Goal: Check status: Check status

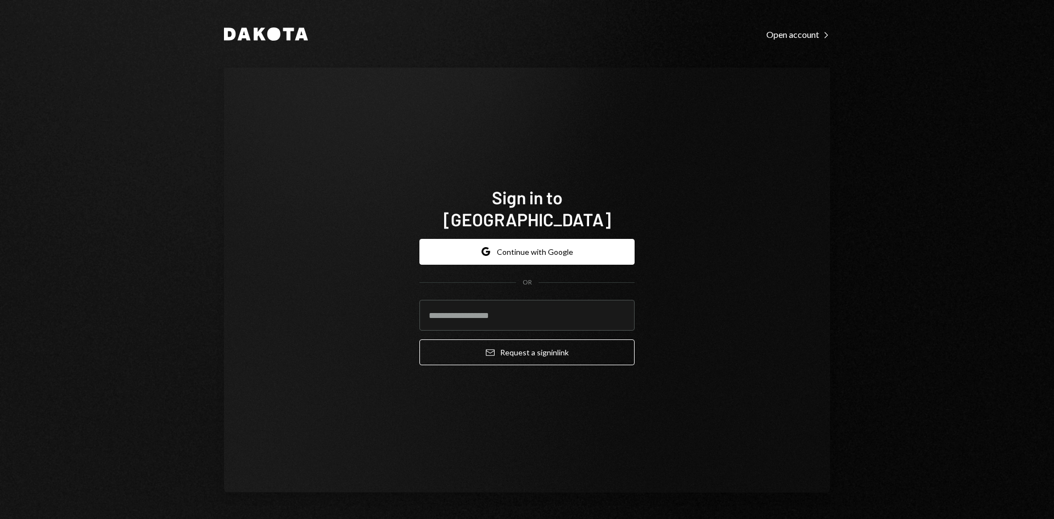
click at [0, 518] on com-1password-button at bounding box center [0, 519] width 0 height 0
type input "**********"
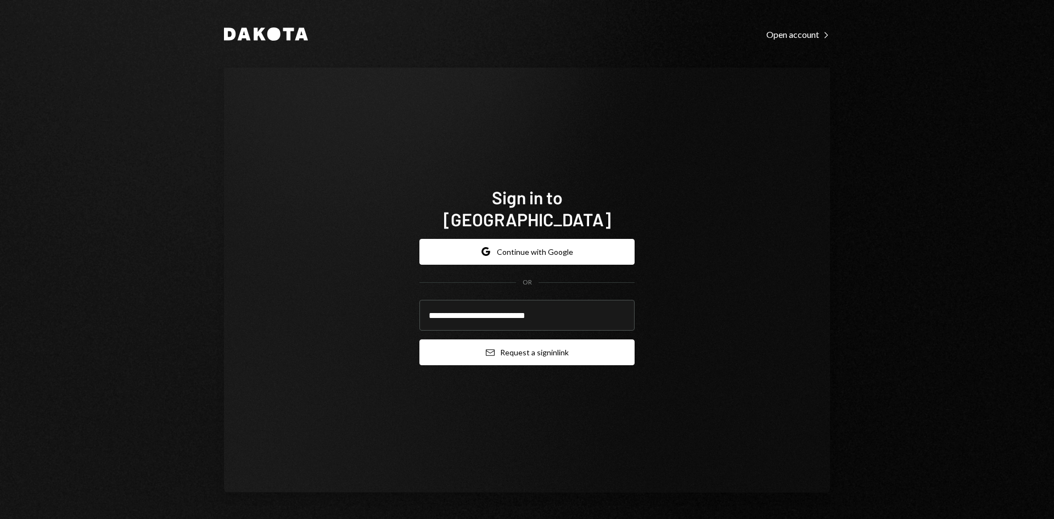
click at [539, 339] on button "Email Request a sign in link" at bounding box center [526, 352] width 215 height 26
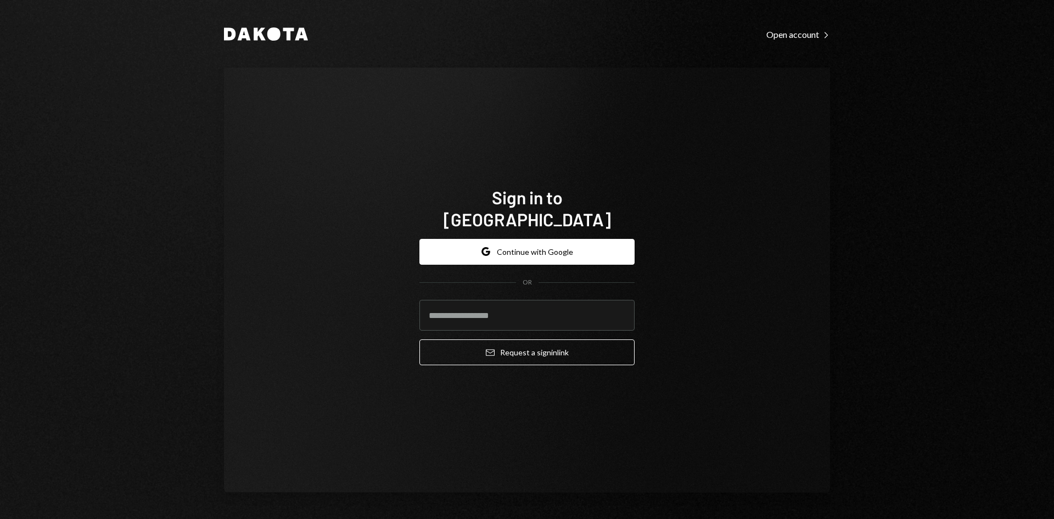
type input "**********"
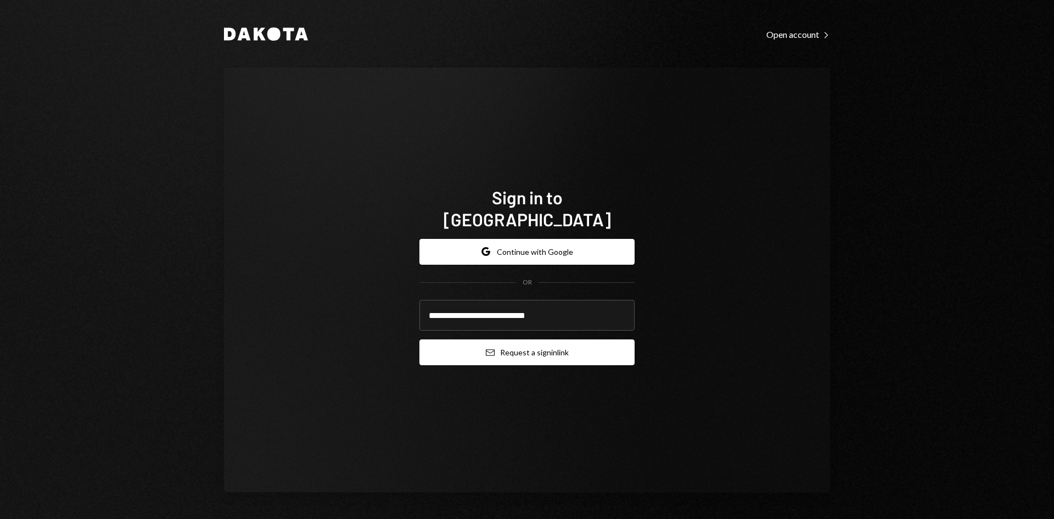
click at [516, 339] on button "Email Request a sign in link" at bounding box center [526, 352] width 215 height 26
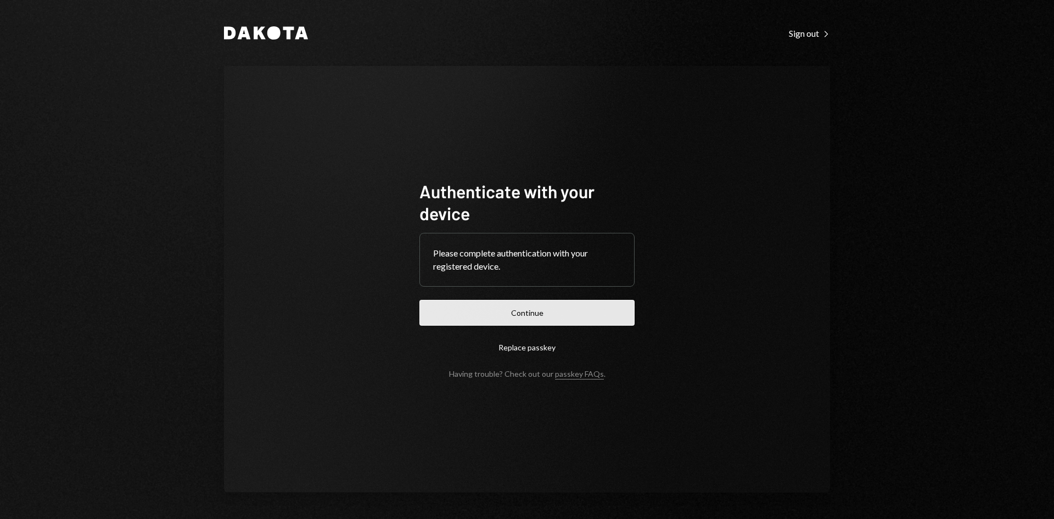
click at [584, 318] on button "Continue" at bounding box center [526, 313] width 215 height 26
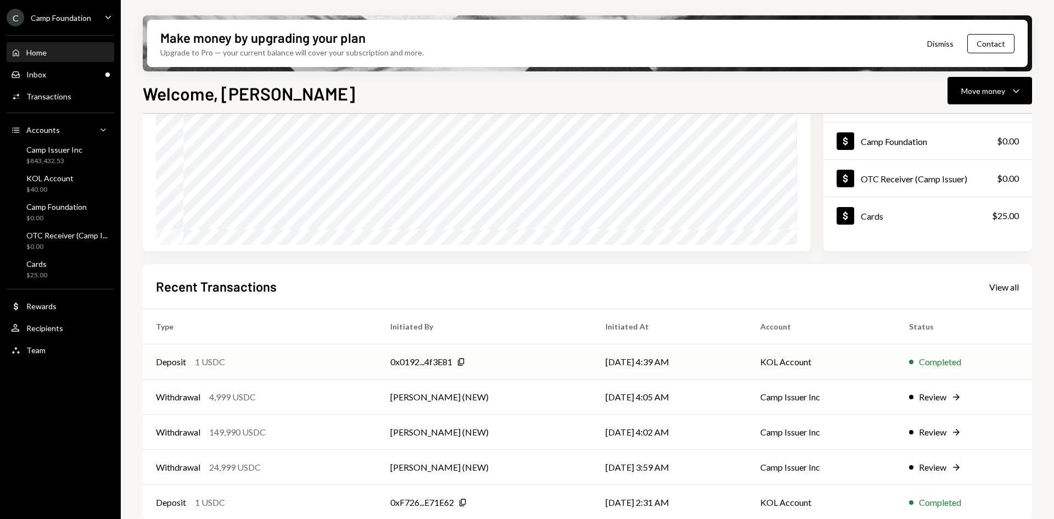
scroll to position [143, 0]
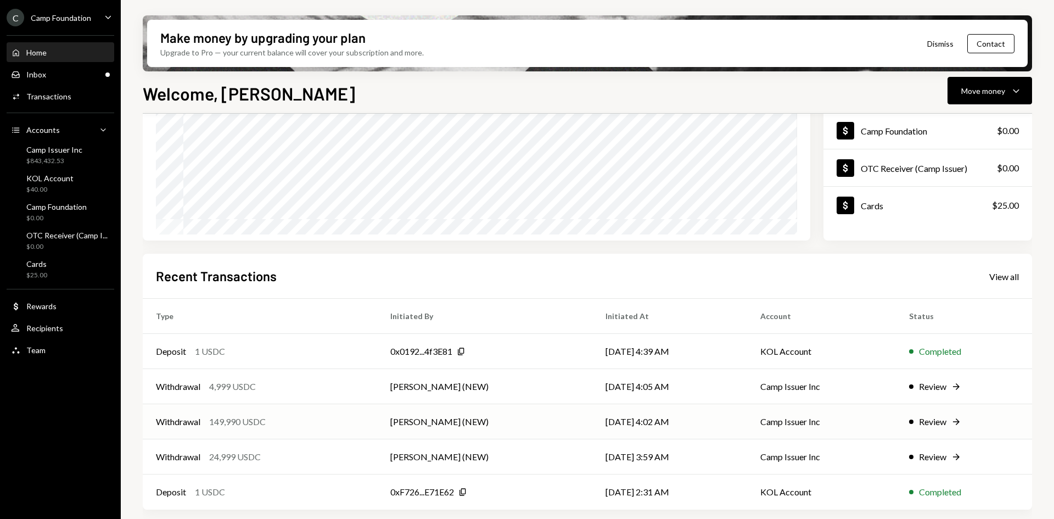
click at [316, 420] on div "Withdrawal 149,990 USDC" at bounding box center [260, 421] width 208 height 13
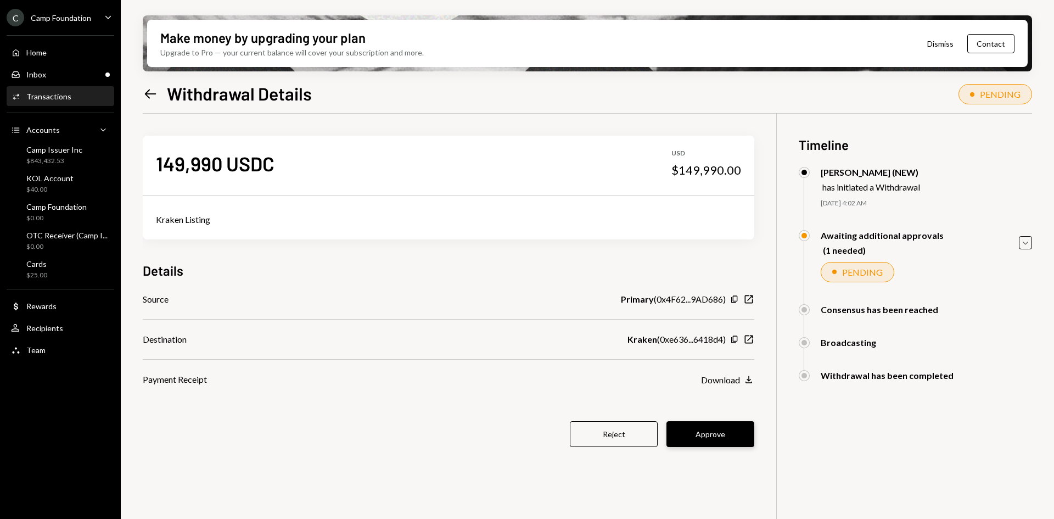
click at [708, 433] on button "Approve" at bounding box center [710, 434] width 88 height 26
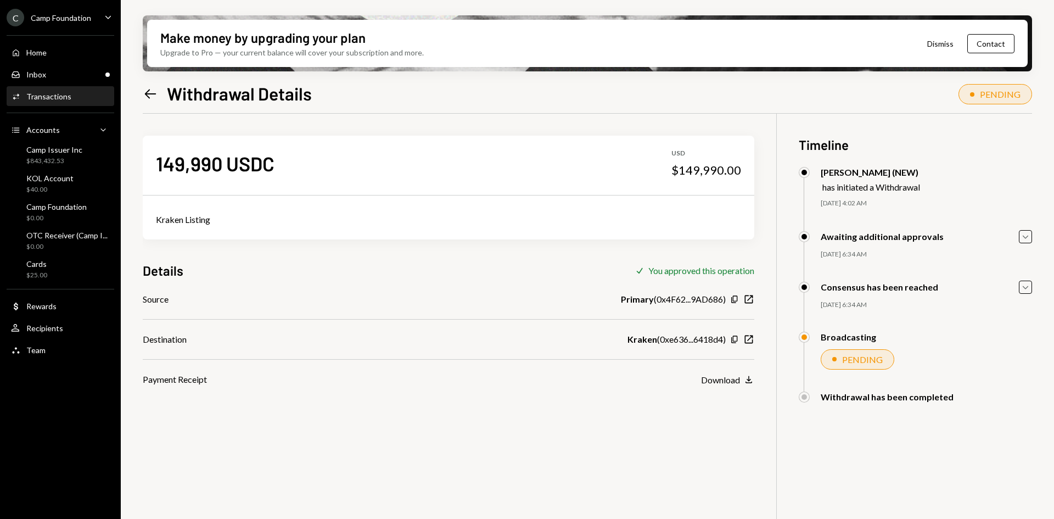
click at [146, 95] on icon "Left Arrow" at bounding box center [150, 93] width 15 height 15
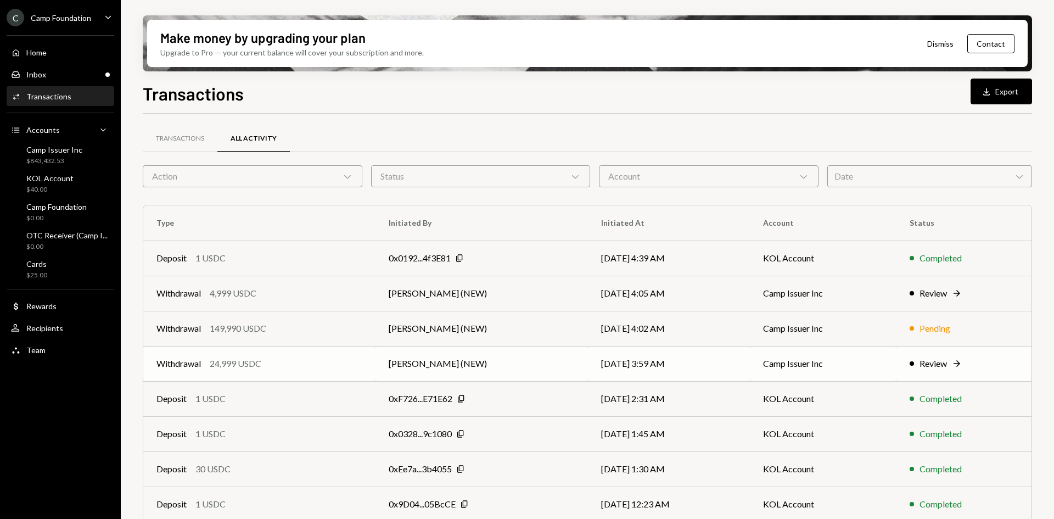
click at [301, 363] on div "Withdrawal 24,999 USDC" at bounding box center [259, 363] width 206 height 13
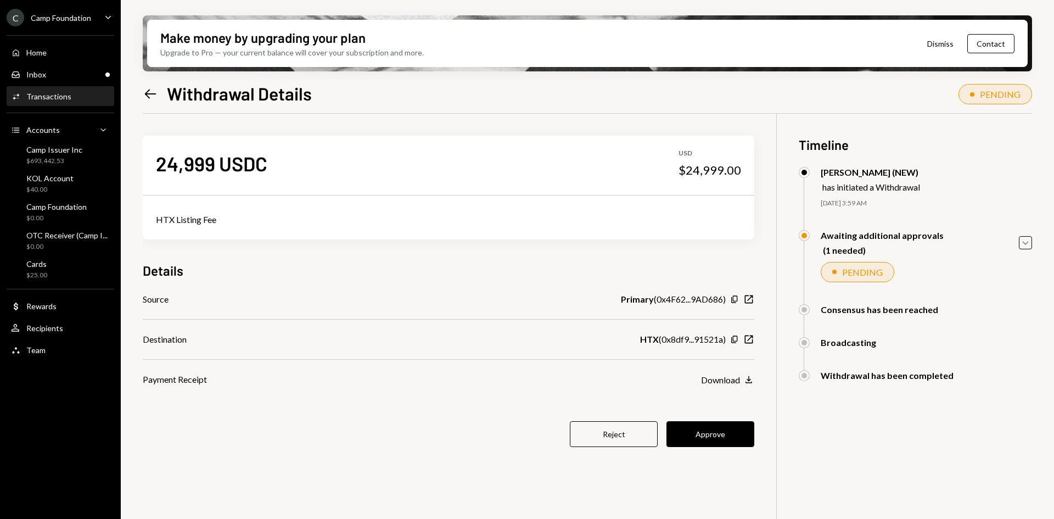
click at [151, 93] on icon "Left Arrow" at bounding box center [150, 93] width 15 height 15
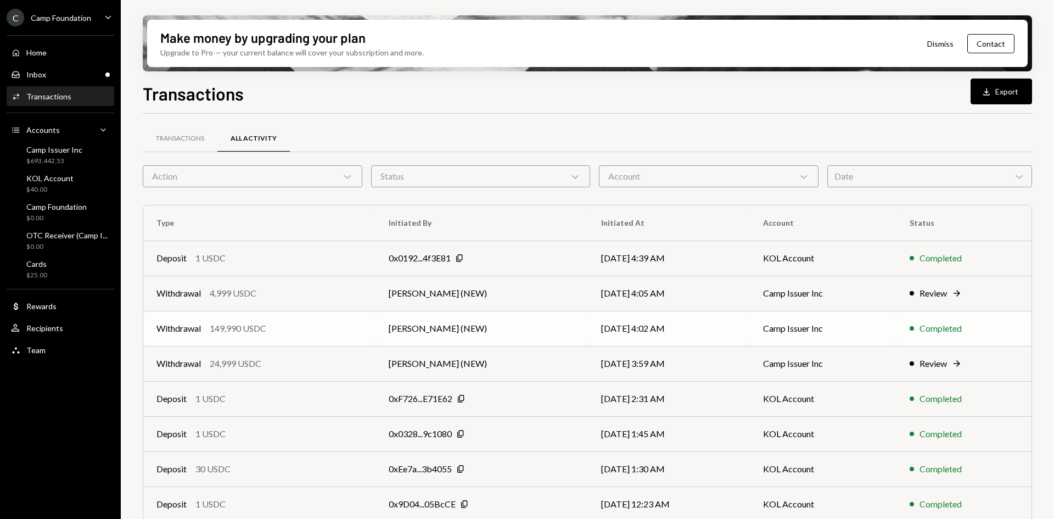
click at [315, 328] on div "Withdrawal 149,990 USDC" at bounding box center [259, 328] width 206 height 13
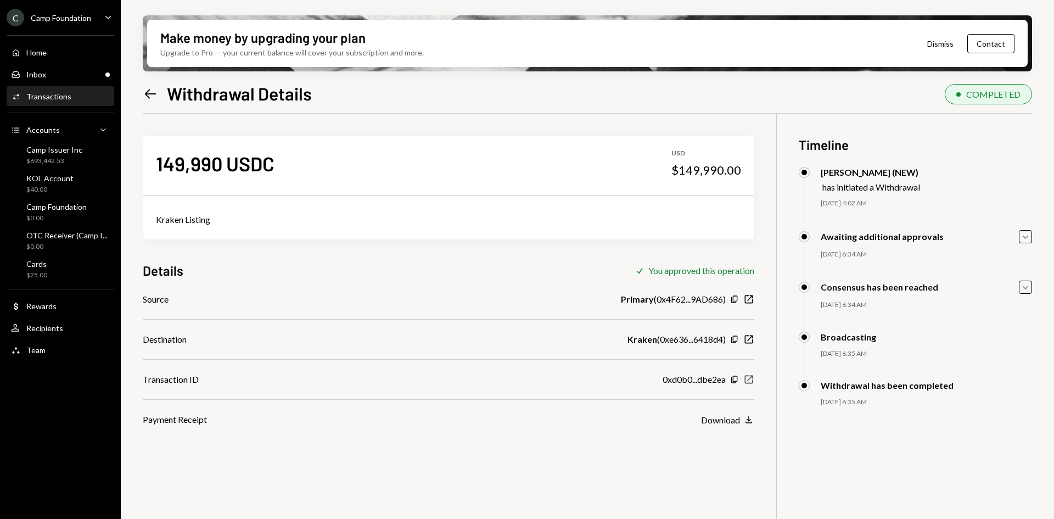
click at [750, 376] on icon "New Window" at bounding box center [748, 379] width 11 height 11
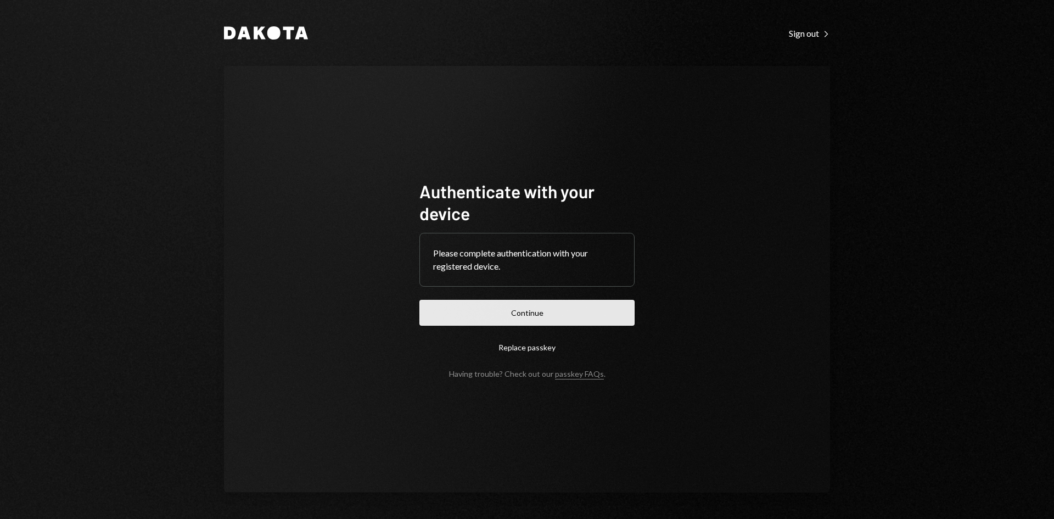
click at [552, 323] on button "Continue" at bounding box center [526, 313] width 215 height 26
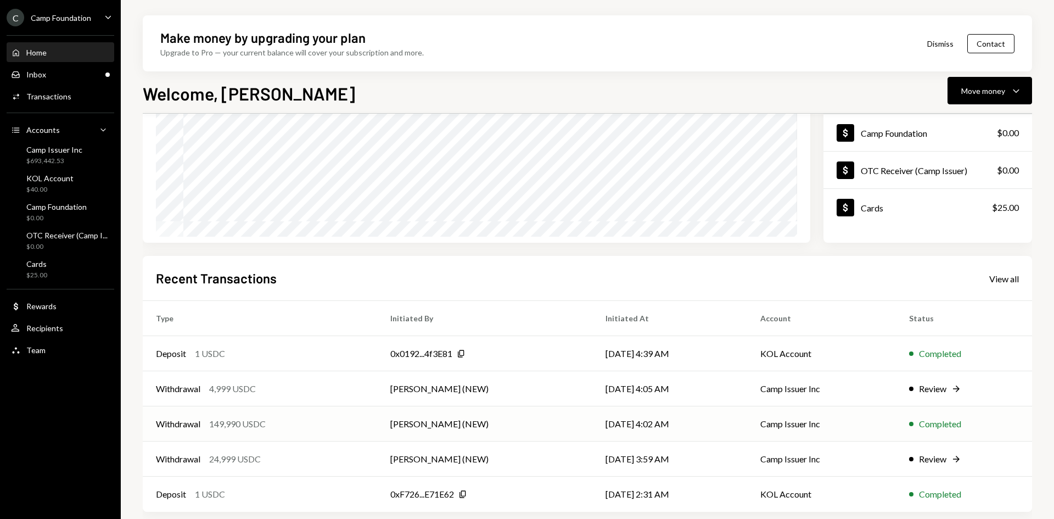
scroll to position [143, 0]
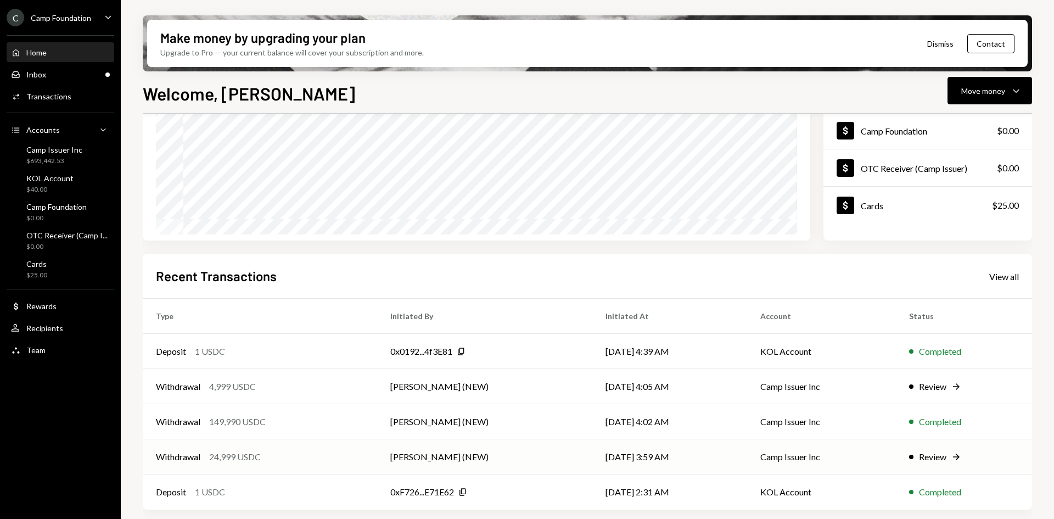
click at [394, 455] on td "[PERSON_NAME] (NEW)" at bounding box center [484, 456] width 215 height 35
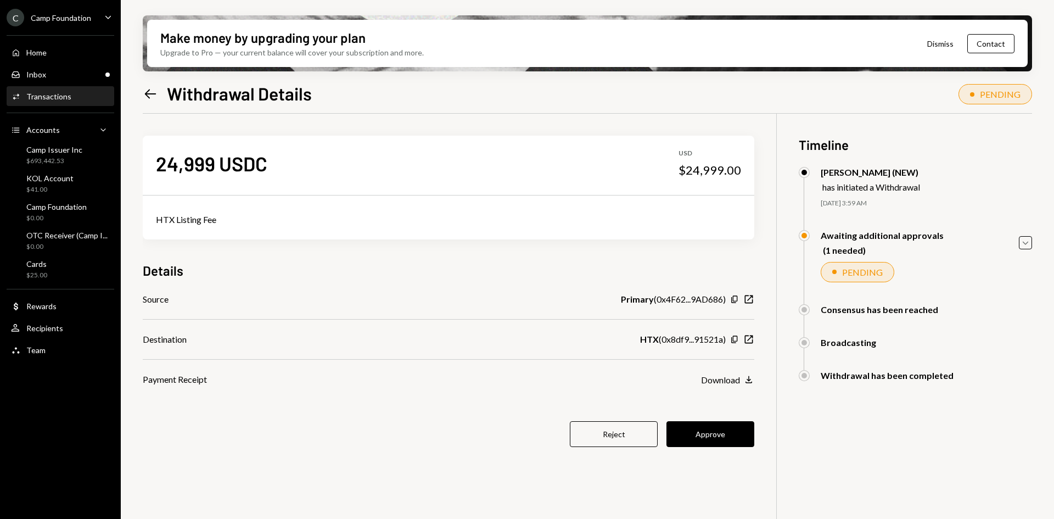
click at [718, 431] on button "Approve" at bounding box center [710, 434] width 88 height 26
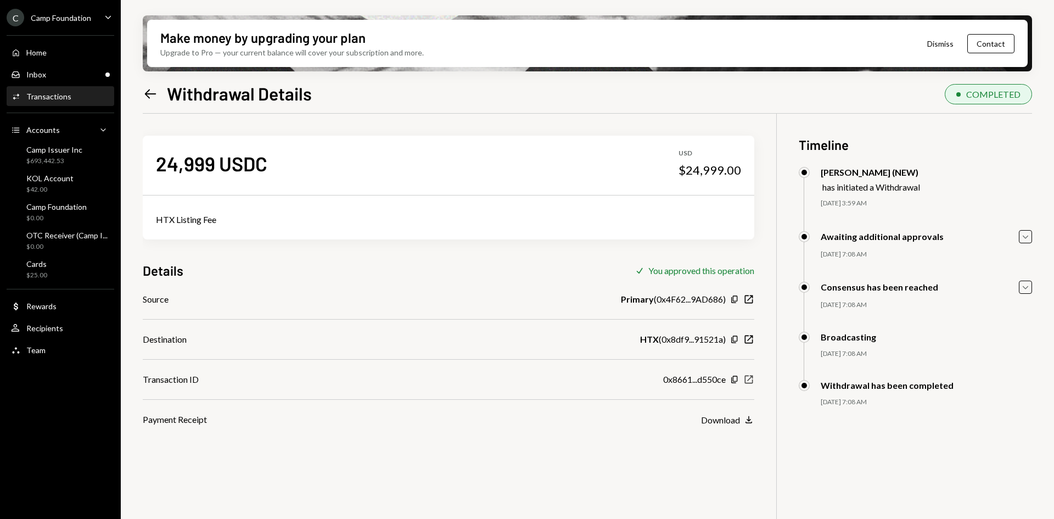
click at [750, 378] on icon "button" at bounding box center [749, 379] width 8 height 8
click at [153, 96] on icon "Left Arrow" at bounding box center [150, 93] width 15 height 15
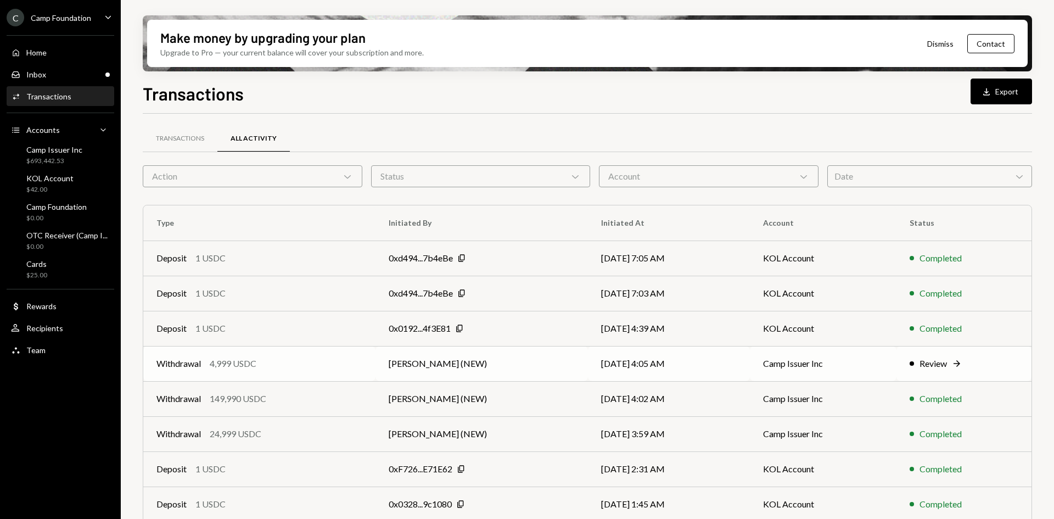
click at [281, 362] on div "Withdrawal 4,999 USDC" at bounding box center [259, 363] width 206 height 13
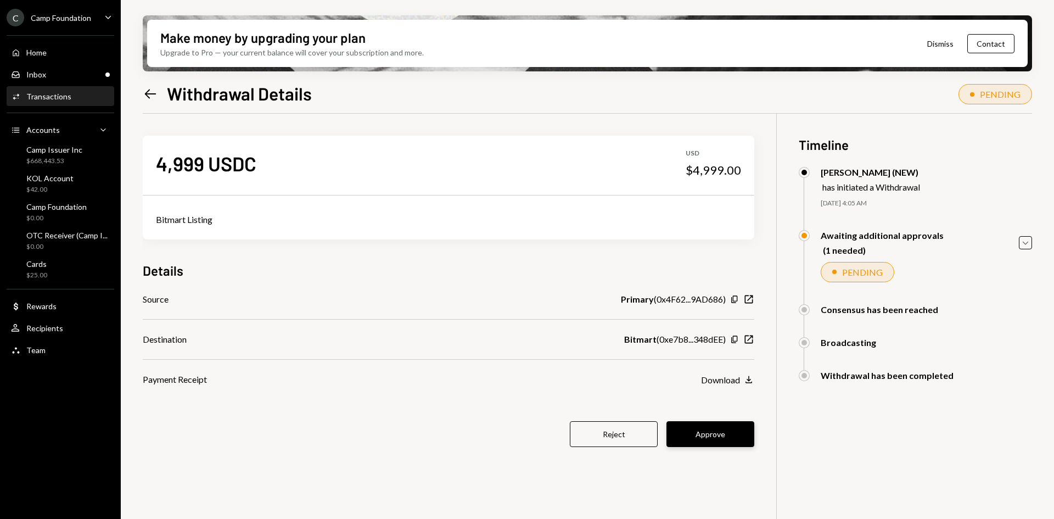
click at [703, 432] on button "Approve" at bounding box center [710, 434] width 88 height 26
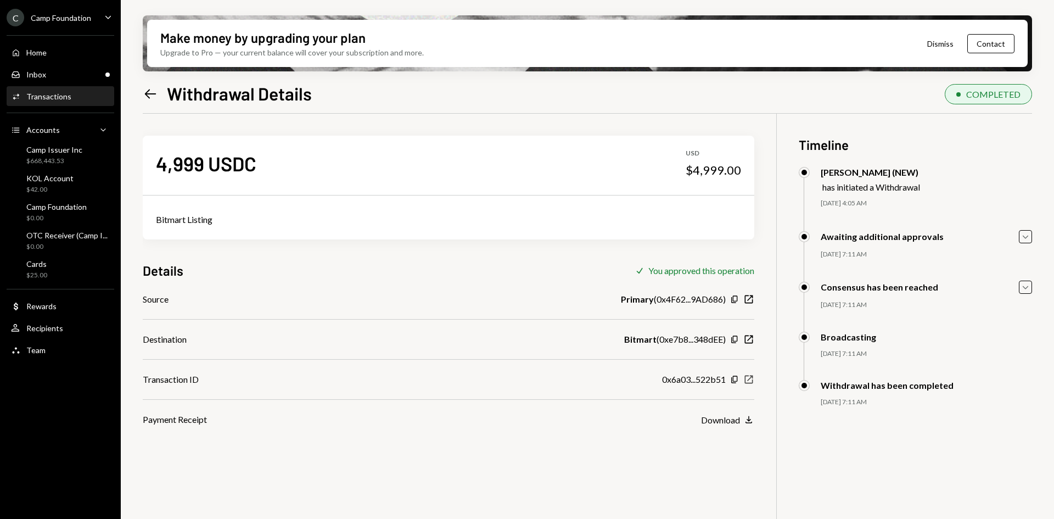
click at [748, 378] on icon "New Window" at bounding box center [748, 379] width 11 height 11
